Goal: Task Accomplishment & Management: Manage account settings

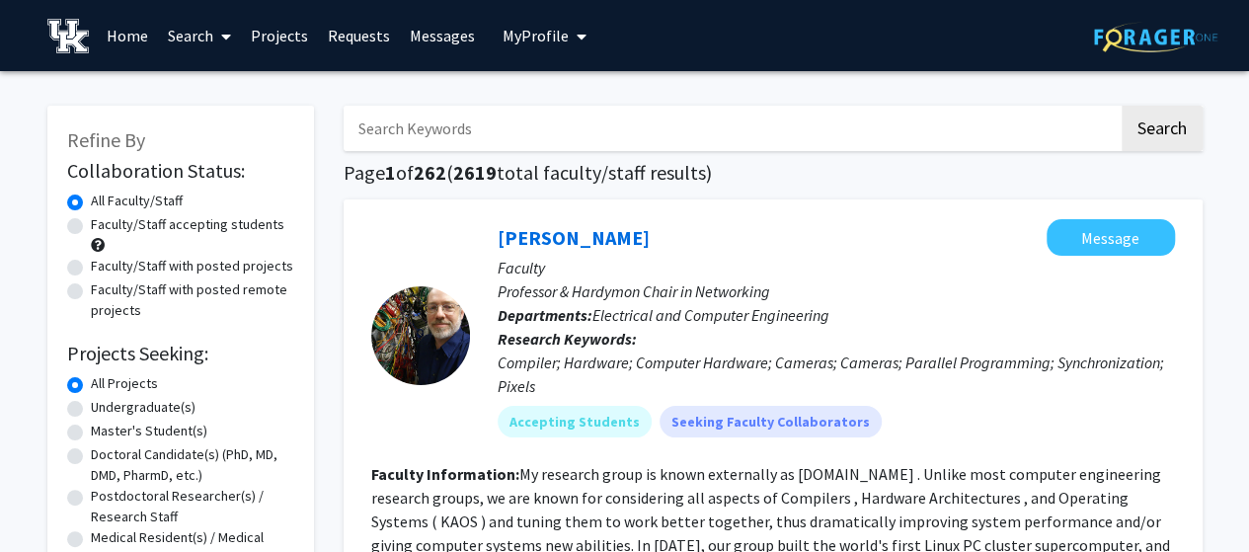
drag, startPoint x: 0, startPoint y: 0, endPoint x: 570, endPoint y: 106, distance: 579.3
click at [570, 106] on input "Search Keywords" at bounding box center [731, 128] width 775 height 45
click at [1178, 42] on img at bounding box center [1155, 37] width 123 height 31
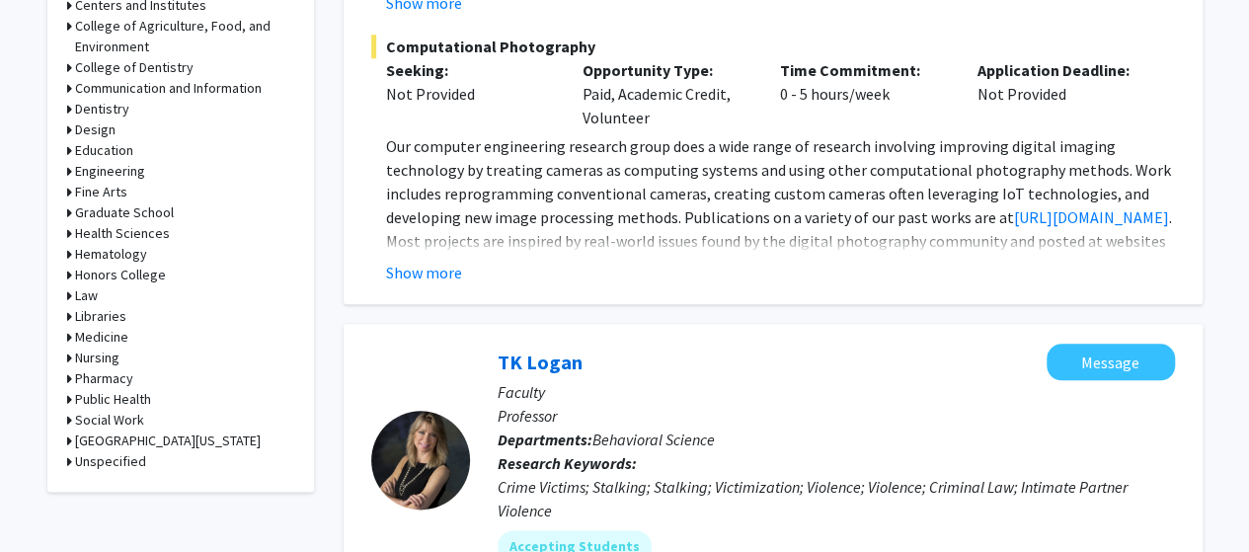
scroll to position [853, 0]
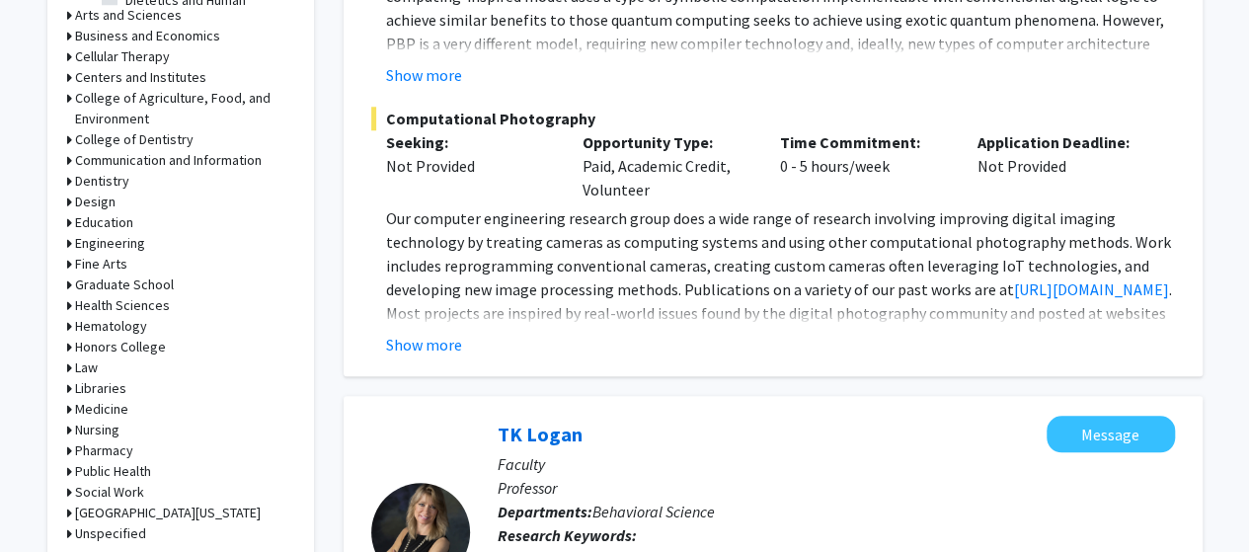
click at [69, 220] on icon at bounding box center [69, 222] width 5 height 21
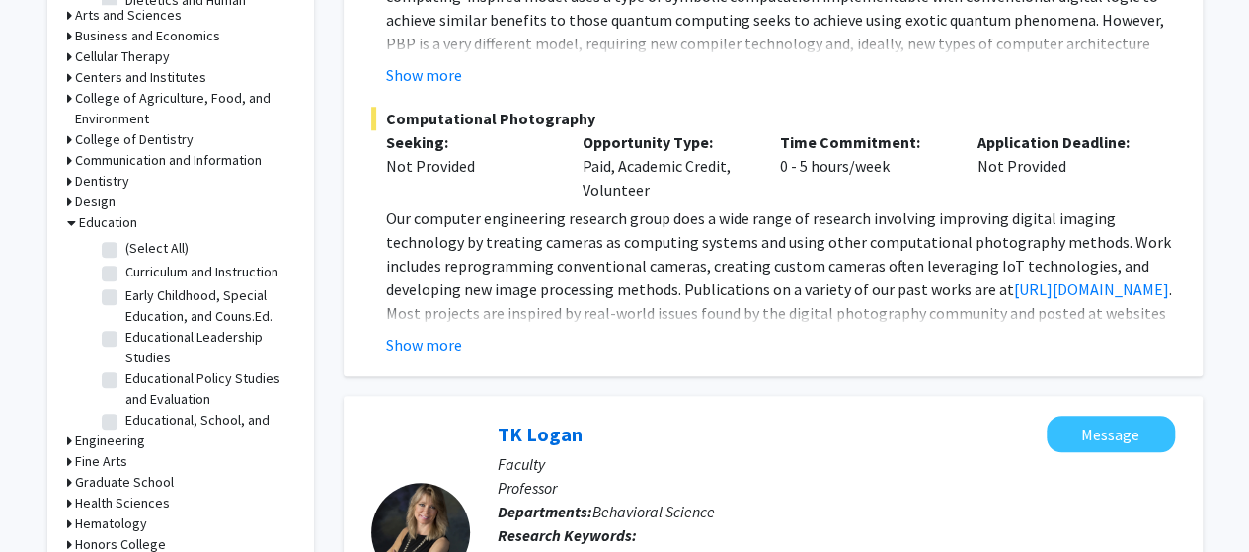
click at [125, 250] on label "(Select All)" at bounding box center [156, 248] width 63 height 21
click at [125, 250] on input "(Select All)" at bounding box center [131, 244] width 13 height 13
checkbox input "true"
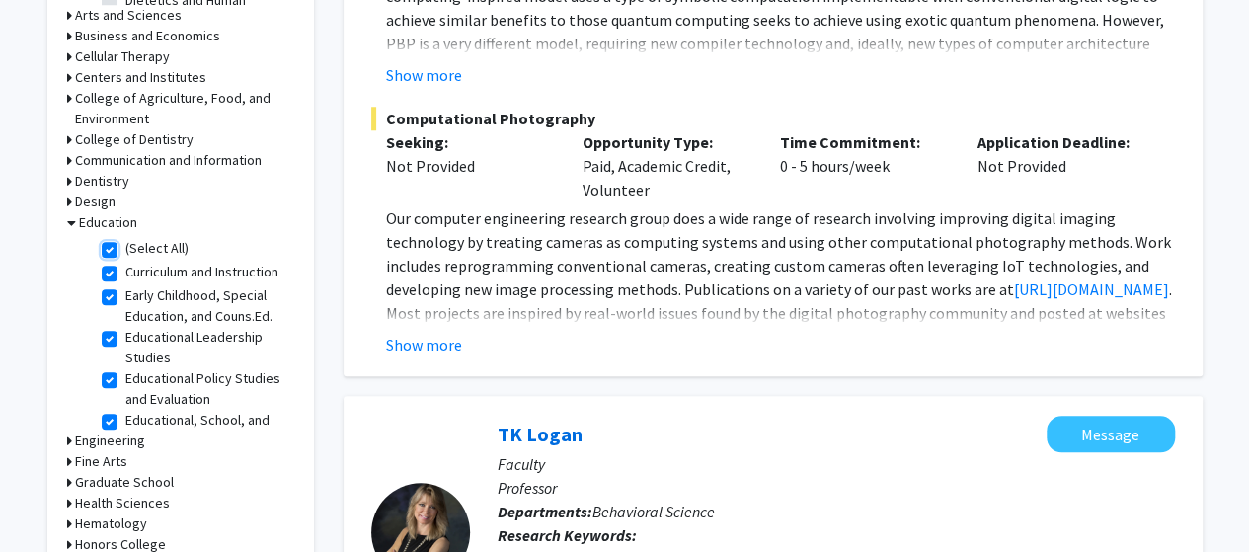
checkbox input "true"
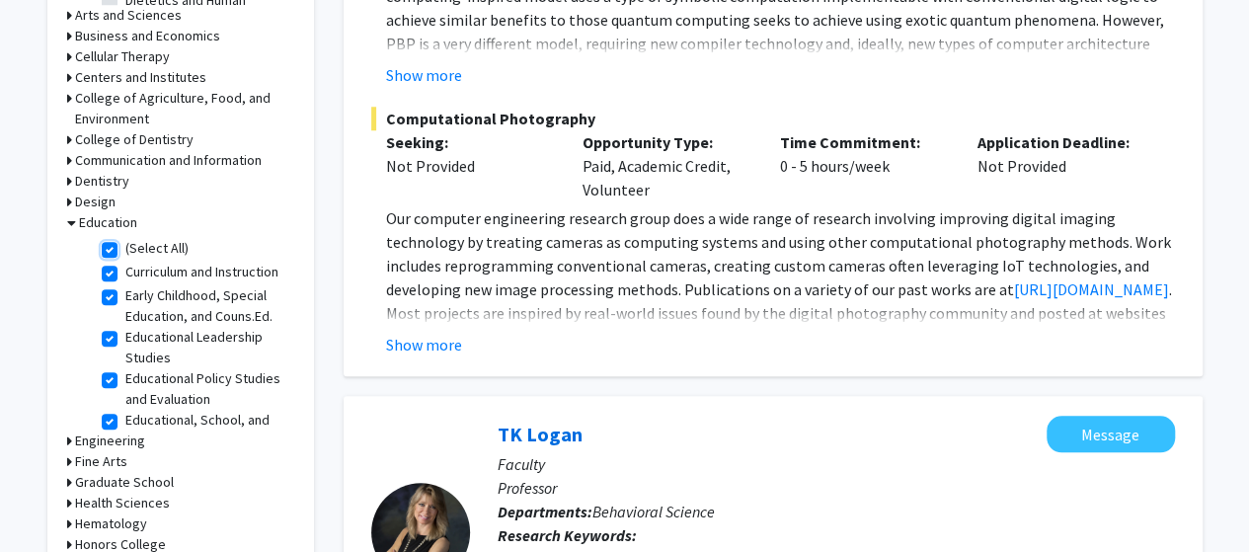
checkbox input "true"
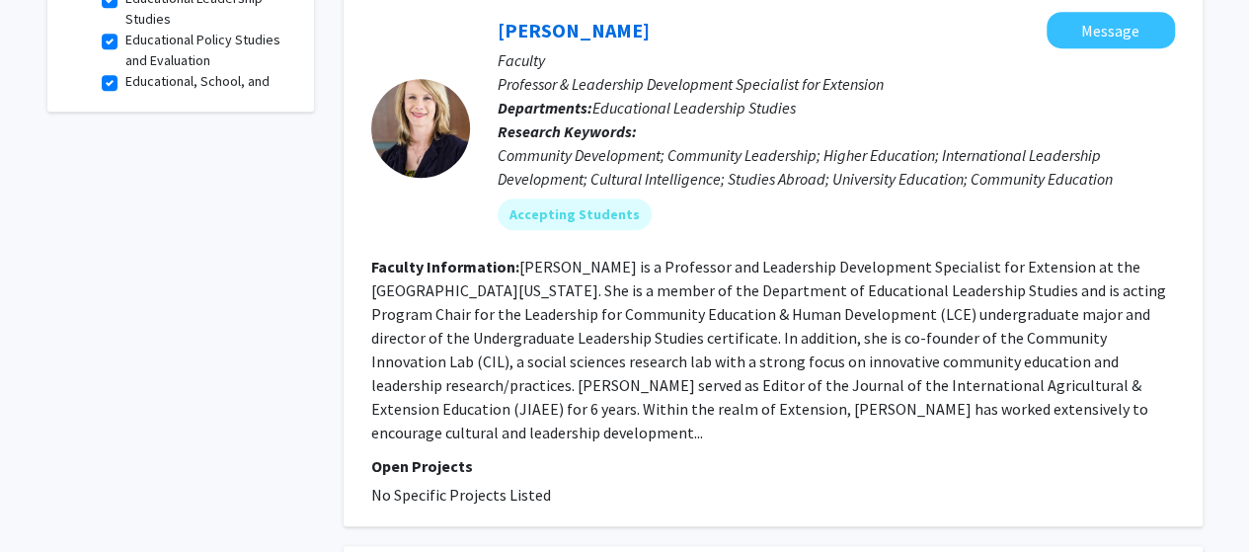
scroll to position [727, 0]
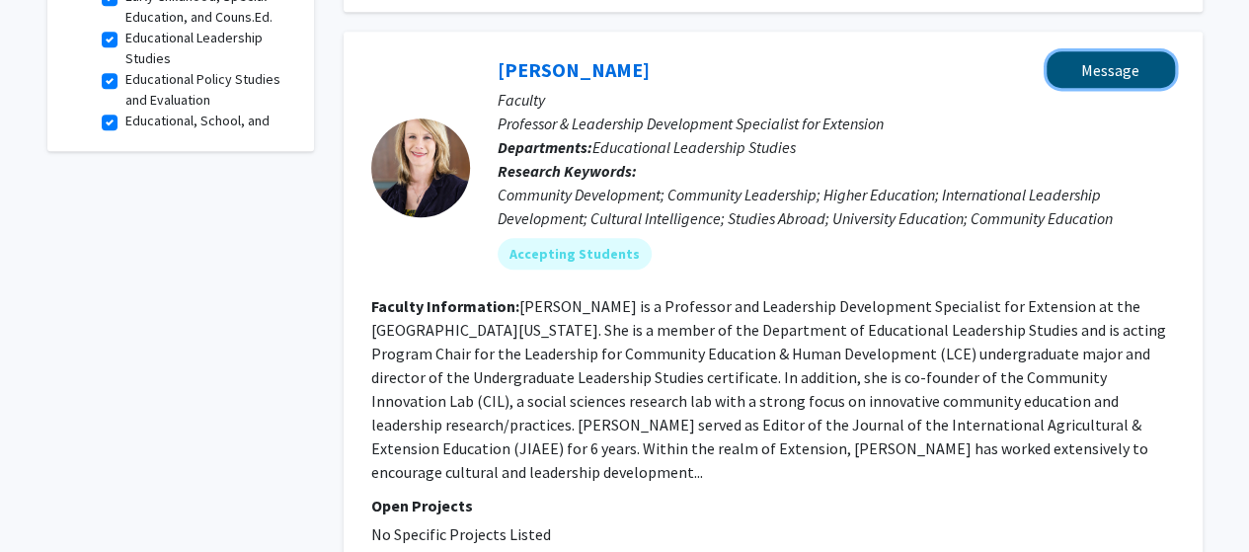
click at [1080, 88] on button "Message" at bounding box center [1110, 69] width 128 height 37
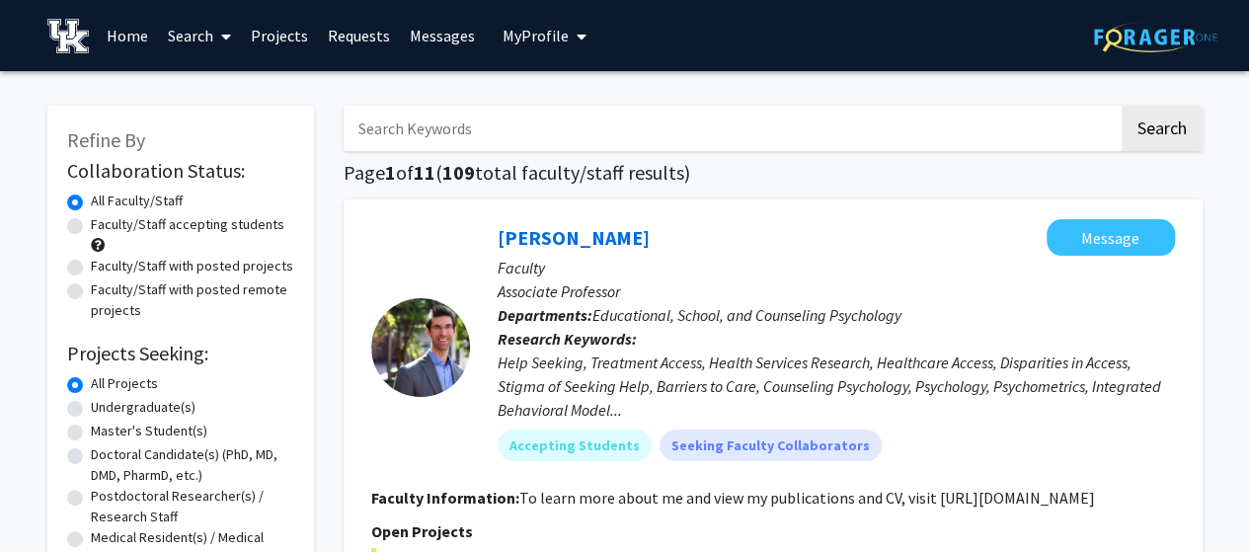
click at [511, 39] on span "My Profile" at bounding box center [535, 36] width 66 height 20
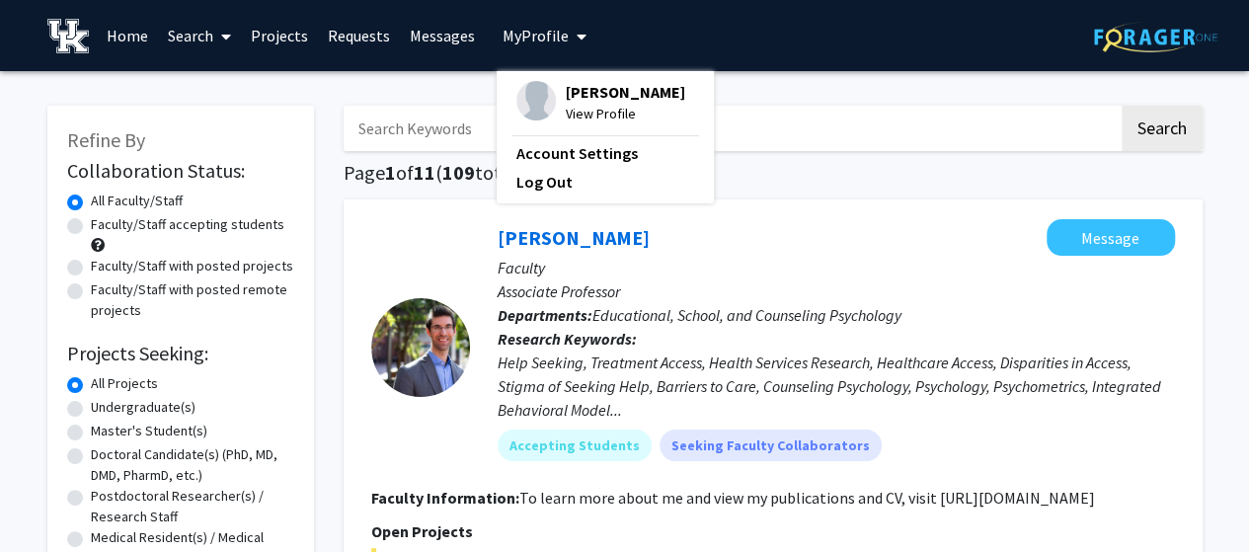
click at [579, 96] on span "[PERSON_NAME]" at bounding box center [625, 92] width 119 height 22
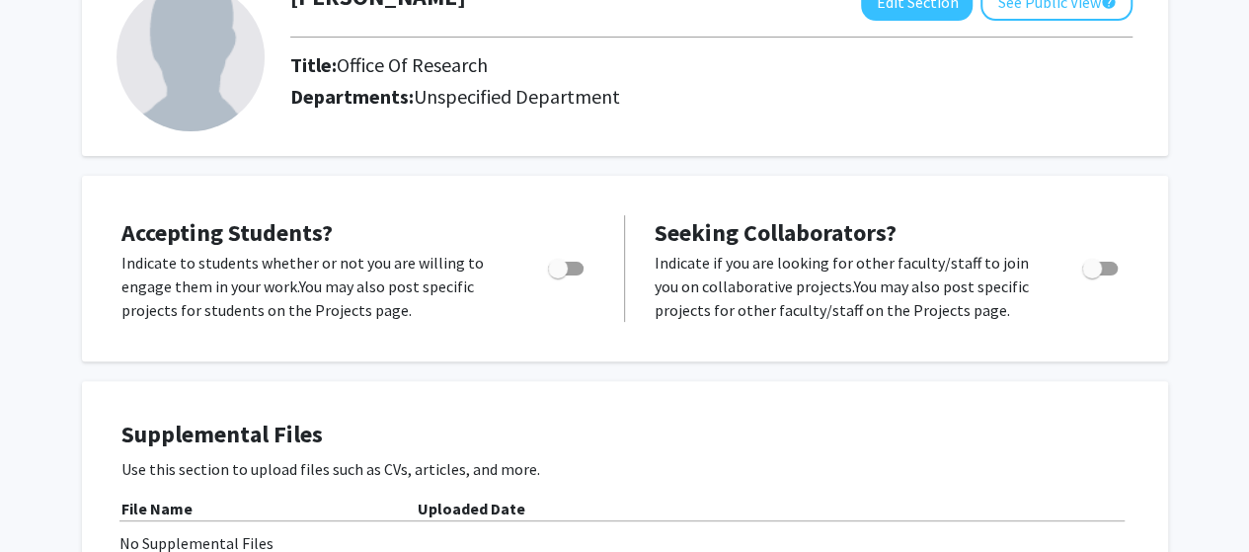
scroll to position [149, 0]
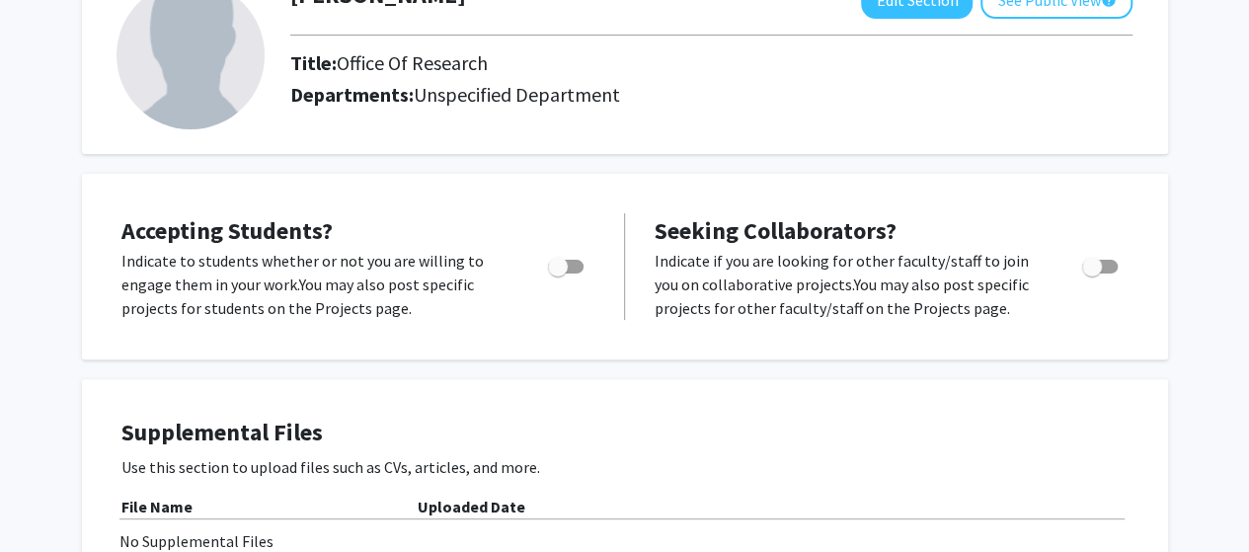
click at [577, 271] on span "Toggle" at bounding box center [566, 267] width 36 height 14
click at [558, 273] on input "Would you like to permit student requests?" at bounding box center [557, 273] width 1 height 1
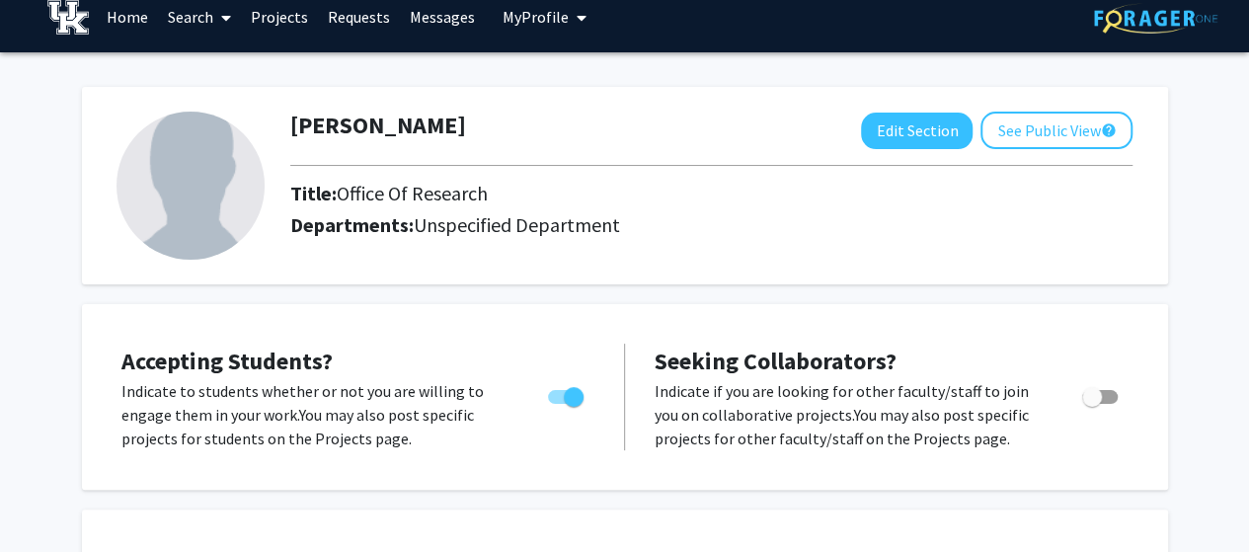
scroll to position [8, 0]
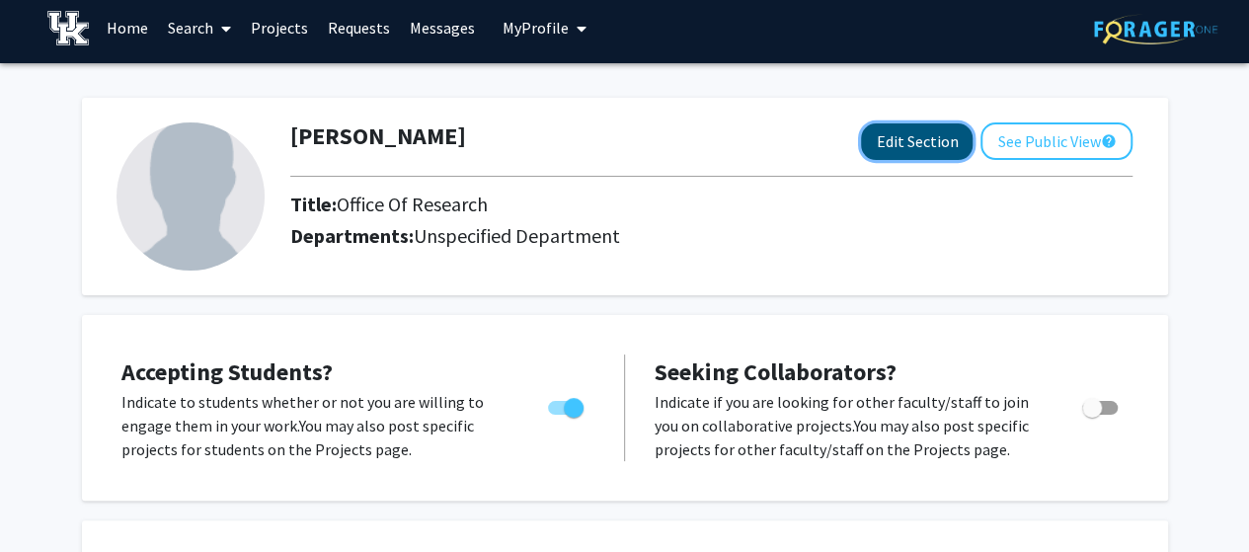
click at [910, 131] on button "Edit Section" at bounding box center [917, 141] width 112 height 37
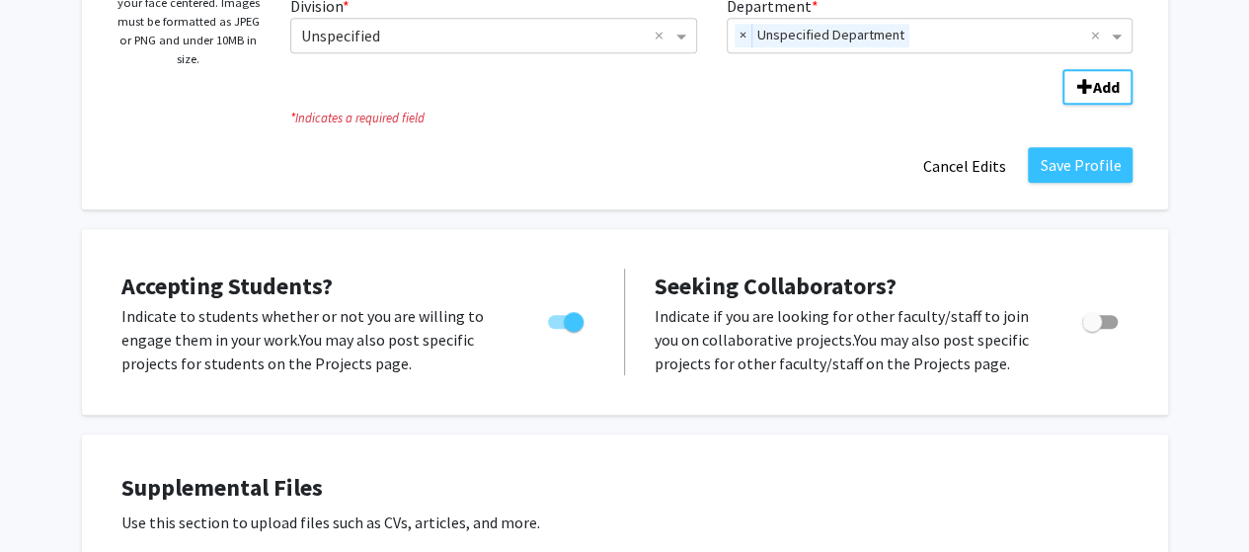
scroll to position [447, 0]
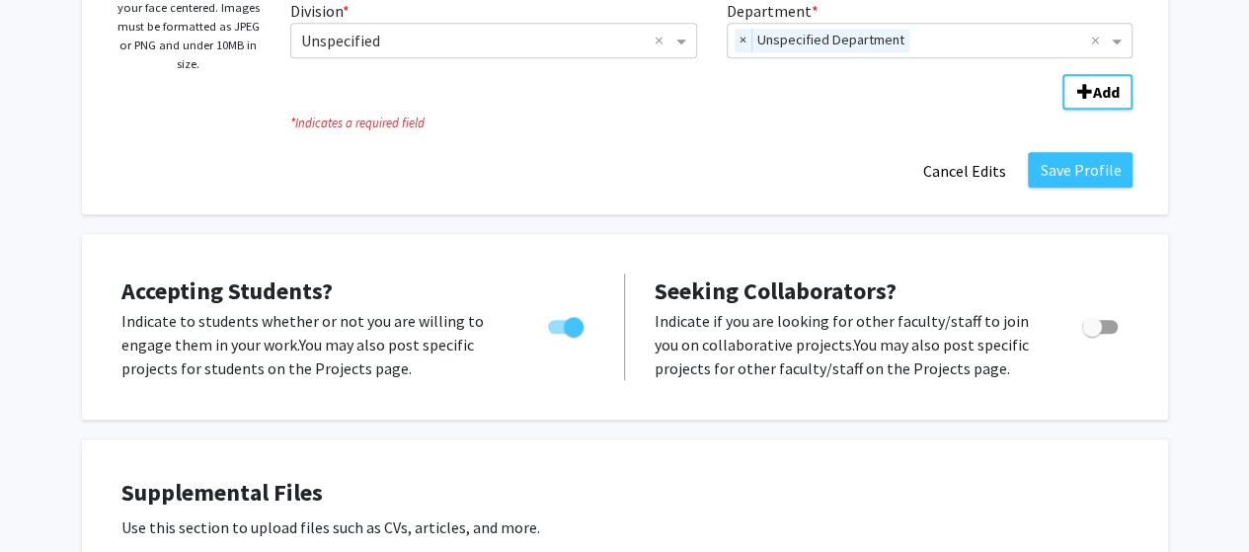
click at [565, 317] on span "Toggle" at bounding box center [574, 327] width 20 height 20
click at [558, 334] on input "Would you like to permit student requests?" at bounding box center [557, 334] width 1 height 1
checkbox input "false"
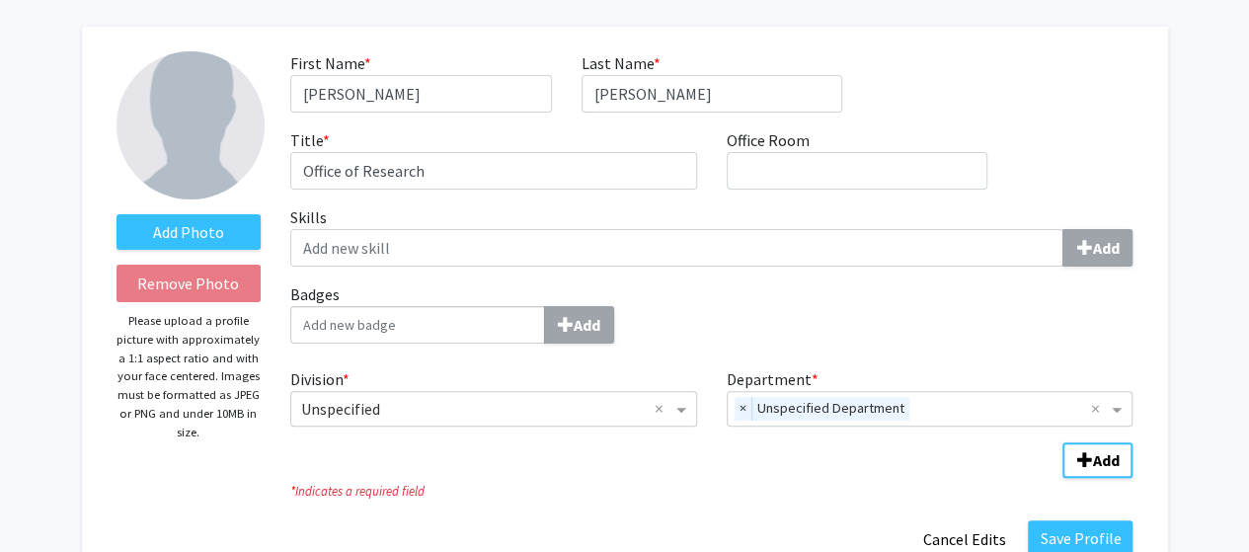
scroll to position [0, 0]
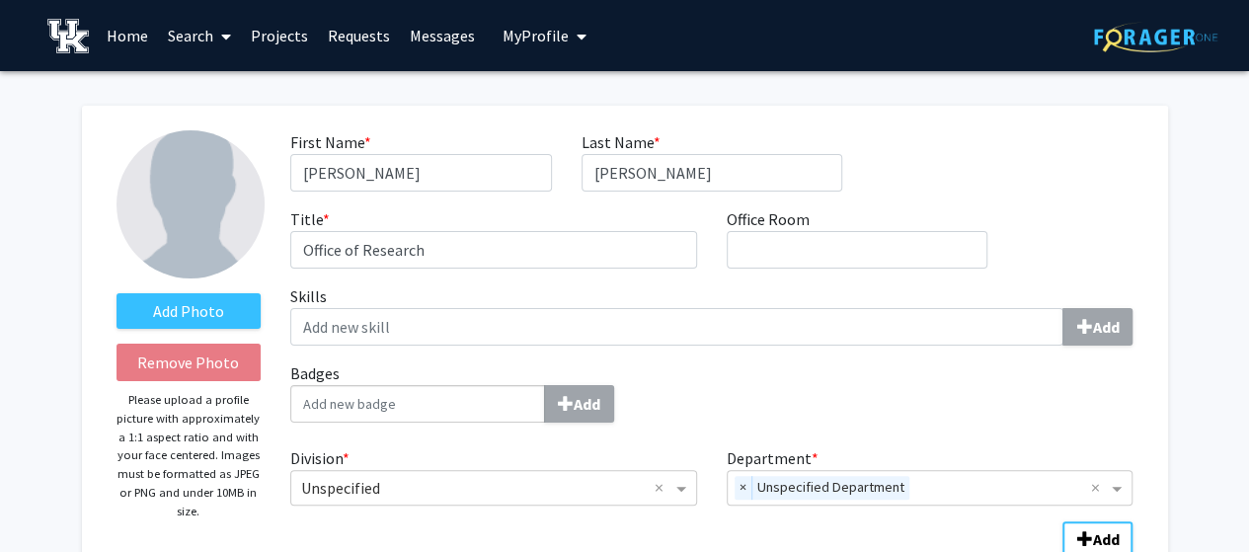
click at [188, 38] on link "Search" at bounding box center [199, 35] width 83 height 69
click at [208, 86] on span "Faculty/Staff" at bounding box center [230, 90] width 145 height 39
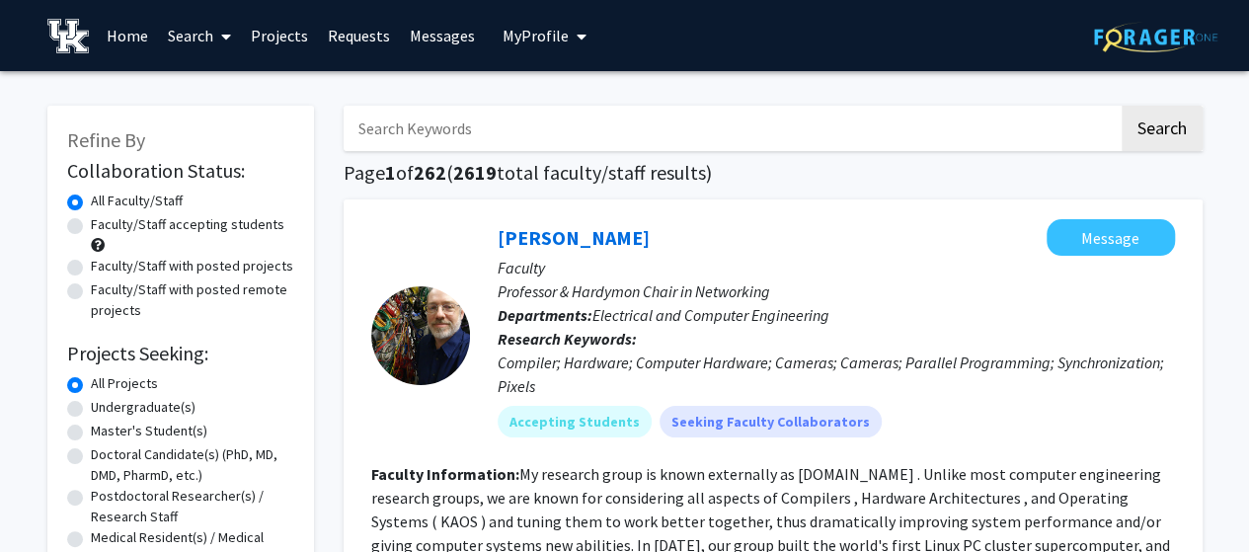
click at [511, 37] on span "My Profile" at bounding box center [535, 36] width 66 height 20
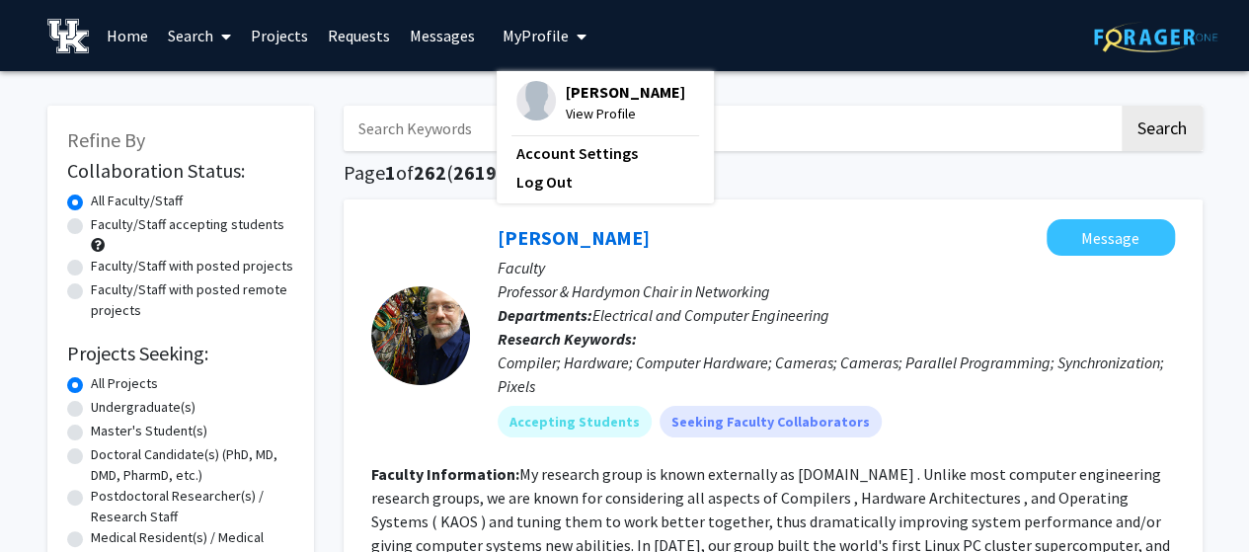
click at [588, 99] on span "[PERSON_NAME]" at bounding box center [625, 92] width 119 height 22
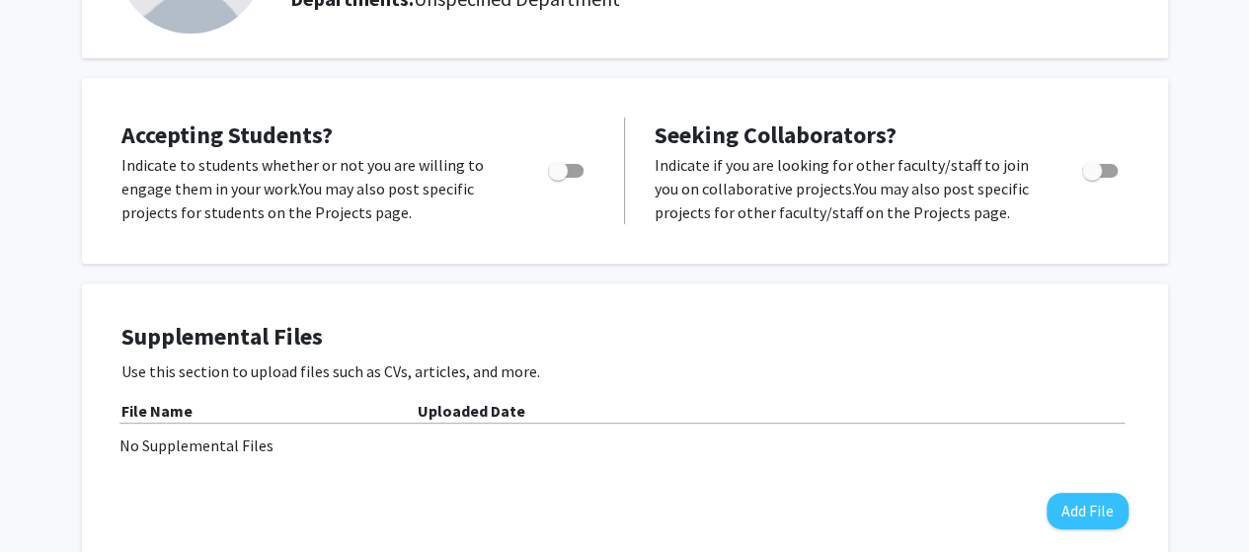
scroll to position [288, 0]
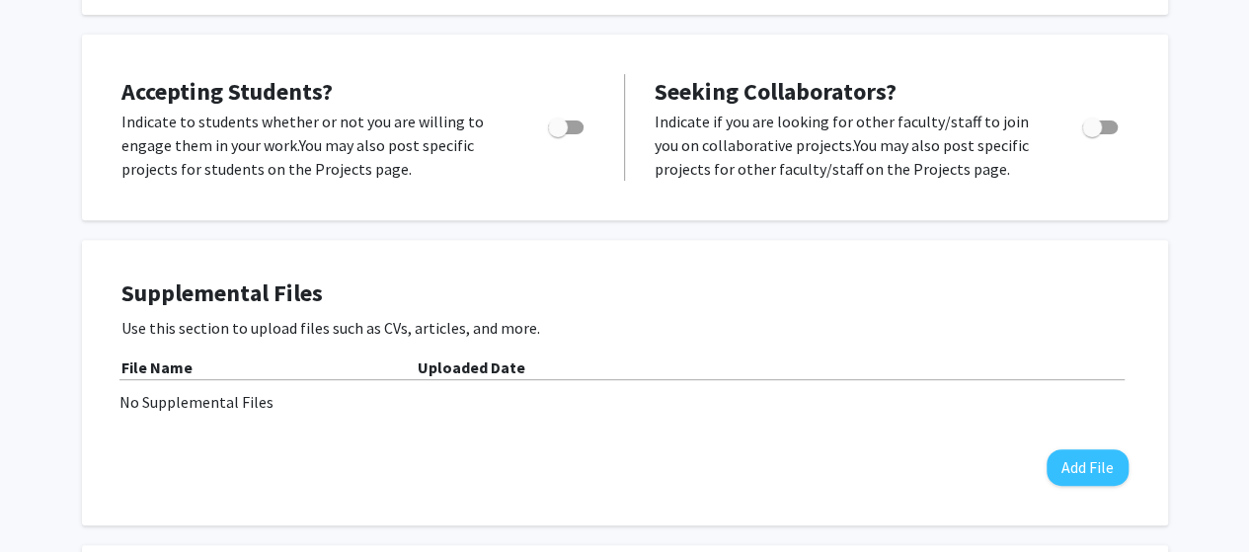
click at [573, 132] on span "Toggle" at bounding box center [566, 127] width 36 height 14
click at [558, 134] on input "Would you like to permit student requests?" at bounding box center [557, 134] width 1 height 1
checkbox input "true"
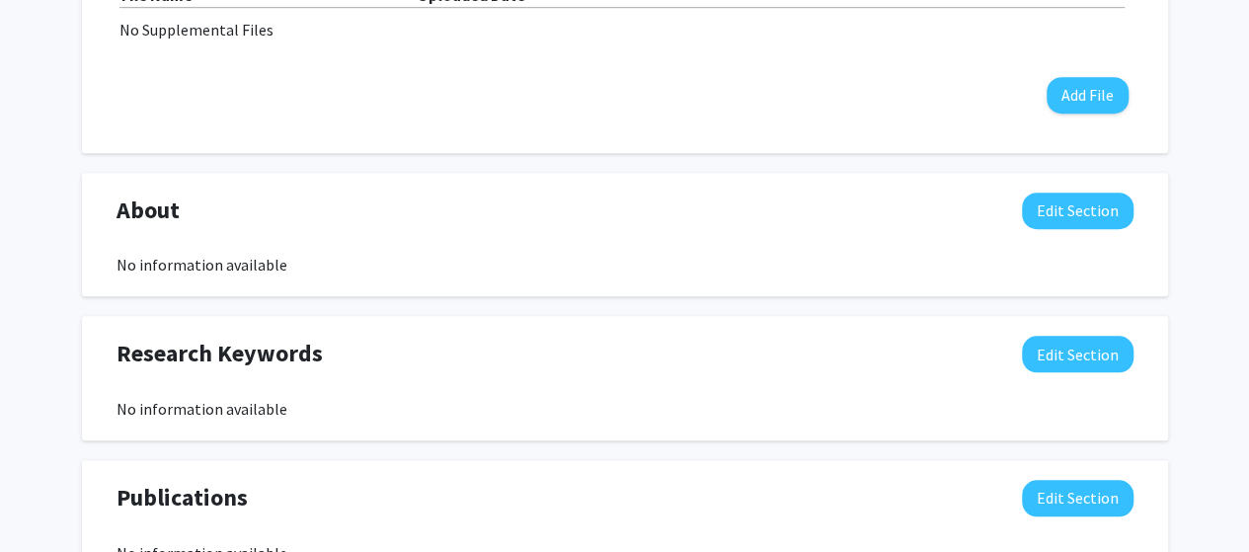
scroll to position [656, 0]
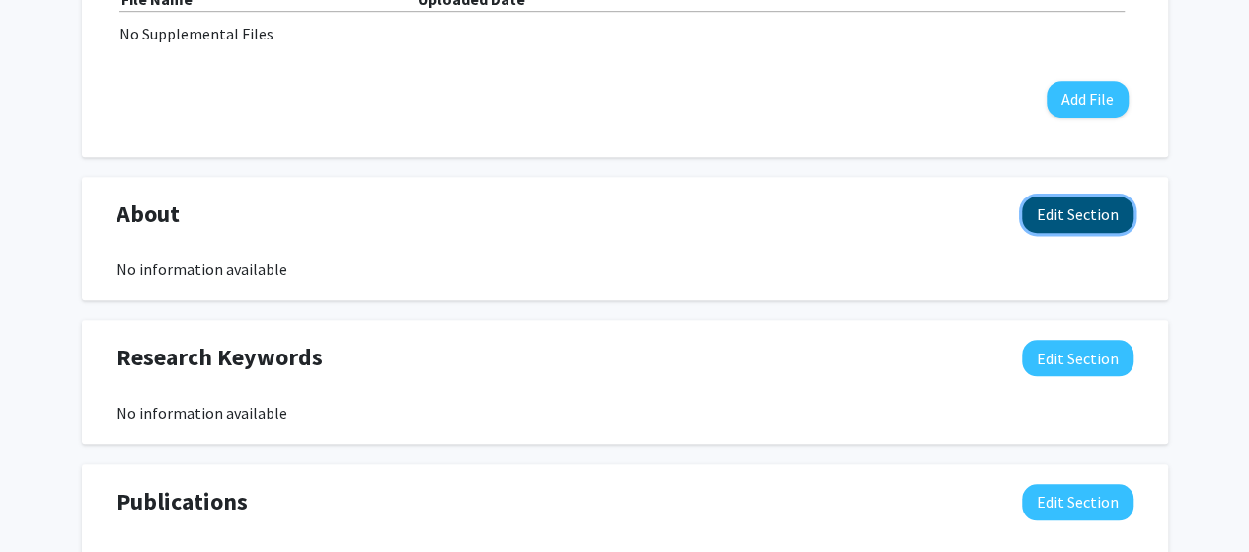
click at [1070, 212] on button "Edit Section" at bounding box center [1078, 214] width 112 height 37
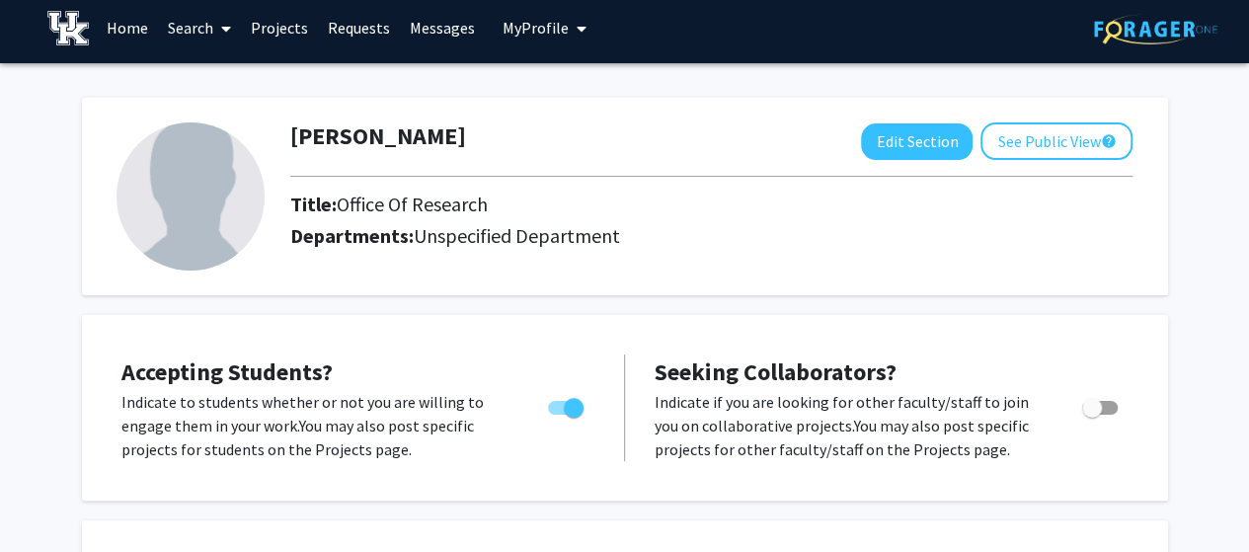
scroll to position [0, 0]
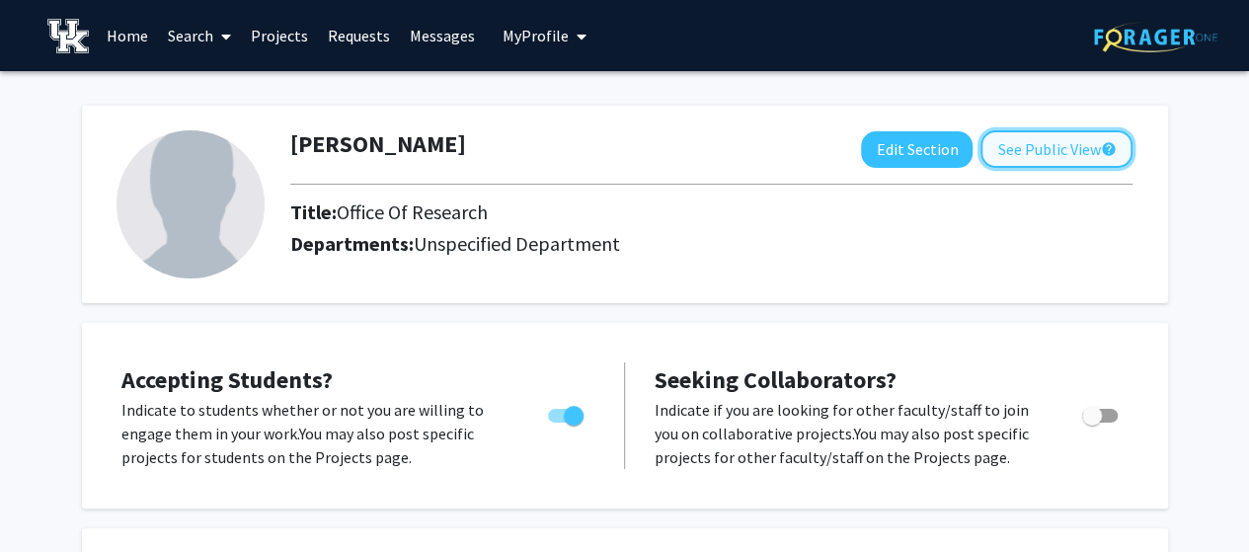
click at [1041, 153] on button "See Public View help" at bounding box center [1056, 149] width 152 height 38
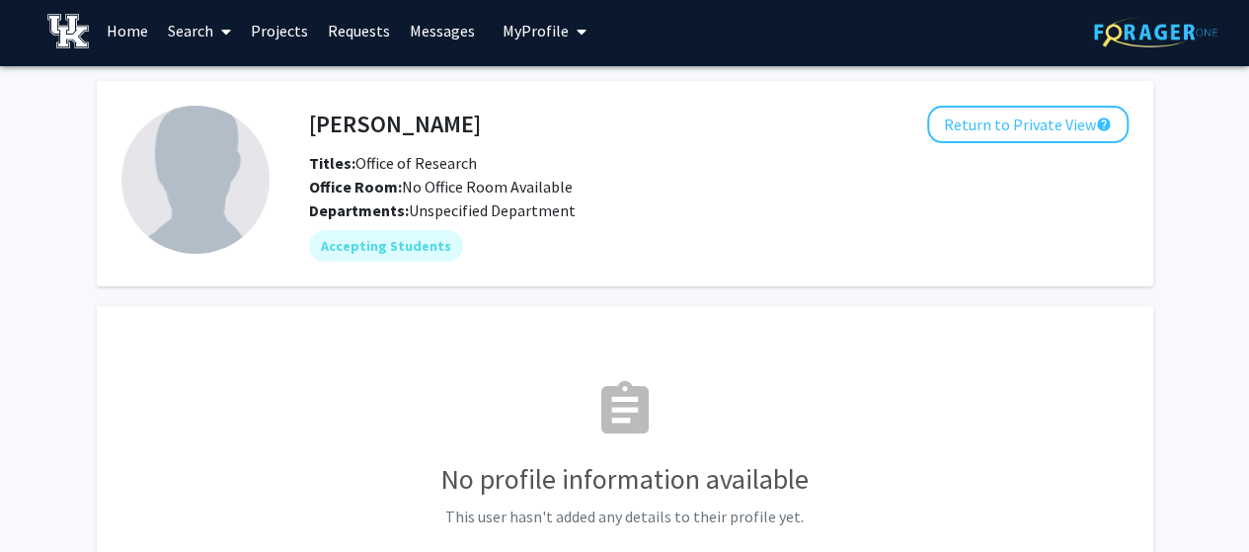
scroll to position [4, 0]
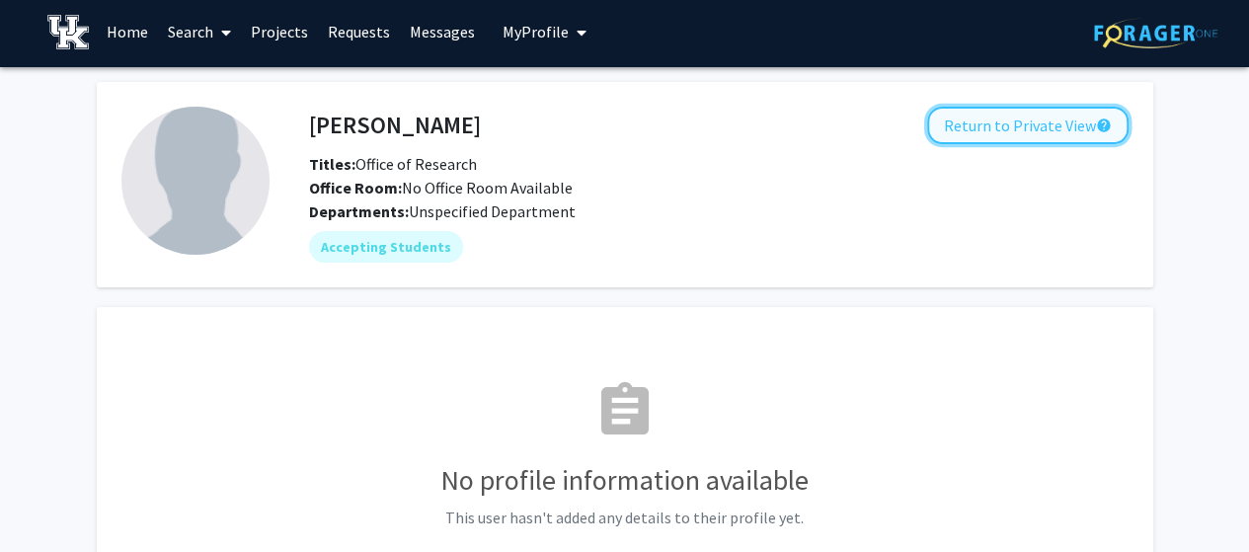
click at [1053, 127] on button "Return to Private View help" at bounding box center [1027, 126] width 201 height 38
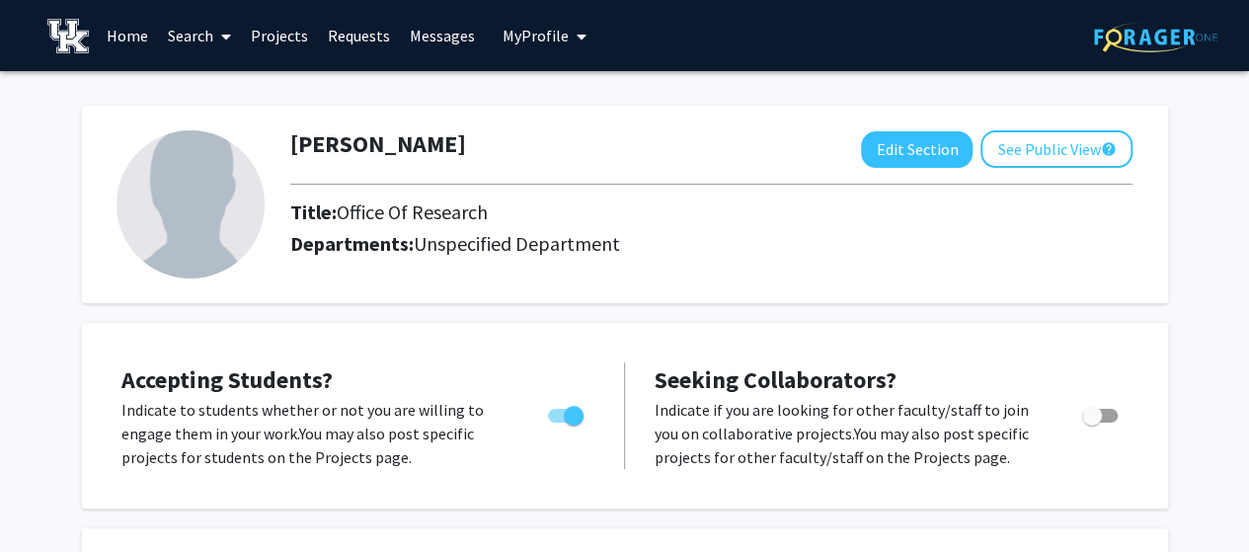
click at [555, 414] on span "Toggle" at bounding box center [566, 416] width 36 height 14
click at [557, 423] on input "Would you like to permit student requests?" at bounding box center [557, 423] width 1 height 1
checkbox input "false"
click at [201, 31] on link "Search" at bounding box center [199, 35] width 83 height 69
click at [209, 92] on span "Faculty/Staff" at bounding box center [230, 90] width 145 height 39
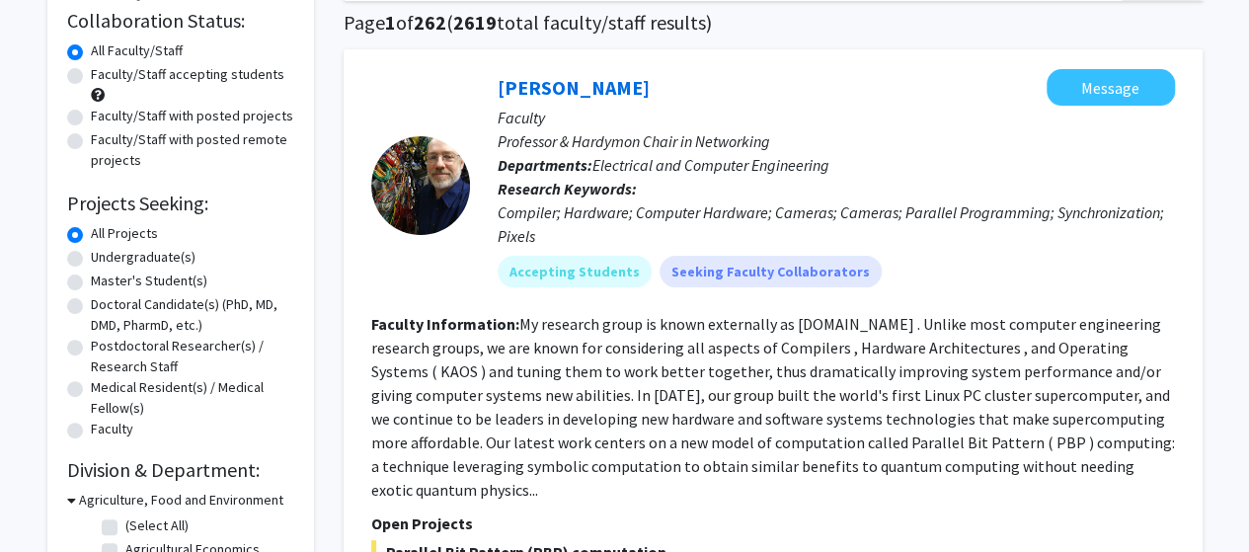
scroll to position [93, 0]
